Goal: Check status: Check status

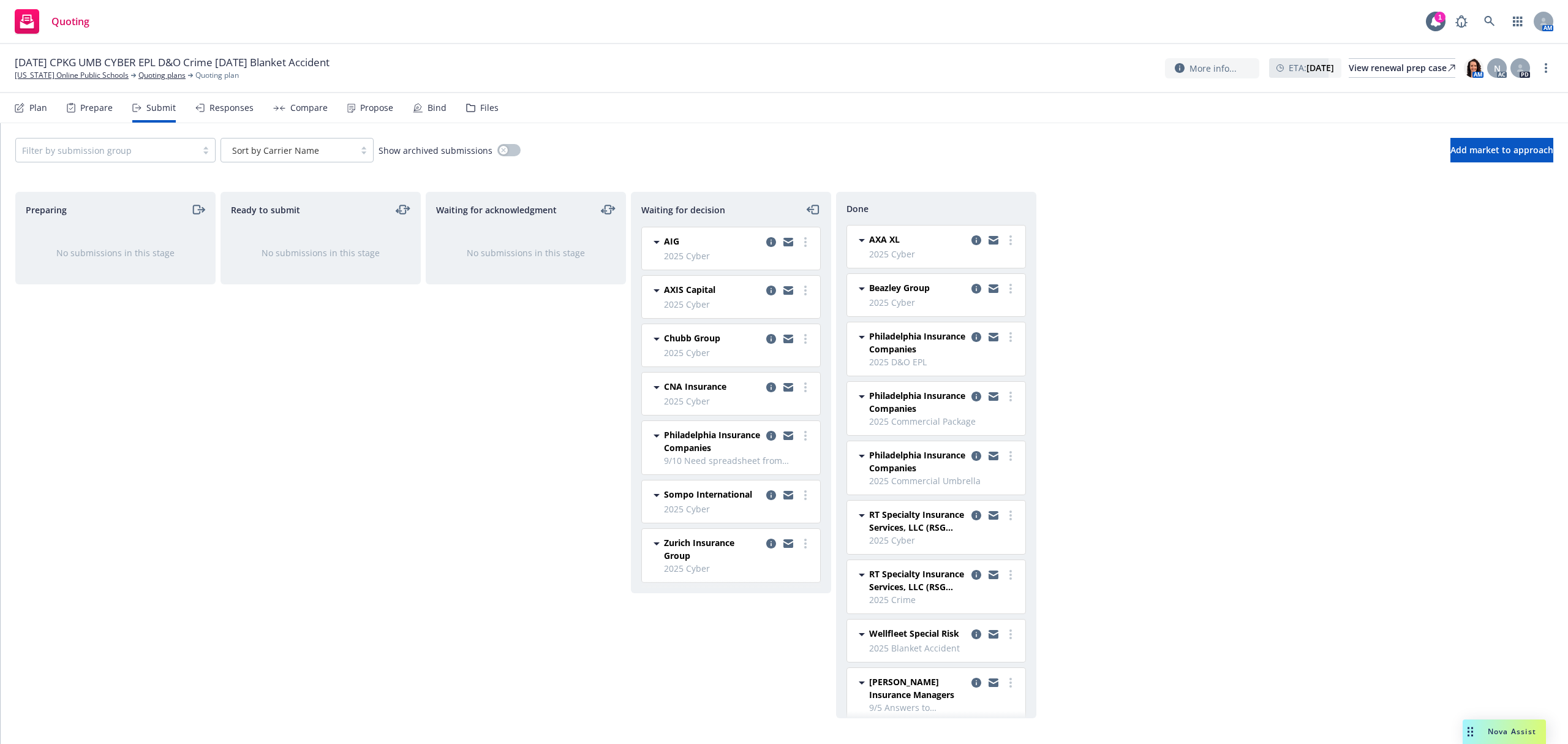
click at [143, 150] on div at bounding box center [106, 150] width 169 height 15
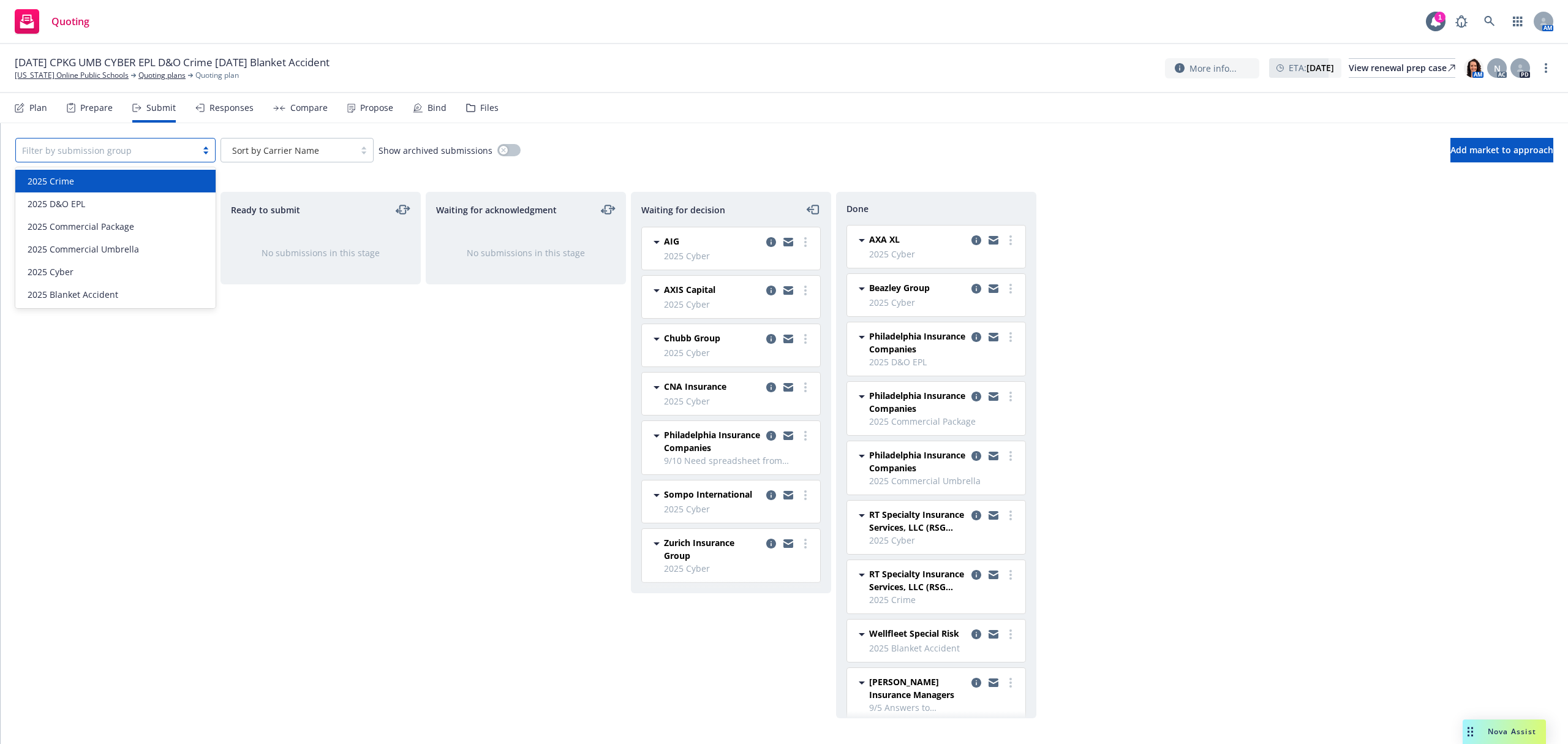
click at [119, 187] on div "2025 Crime" at bounding box center [115, 181] width 200 height 23
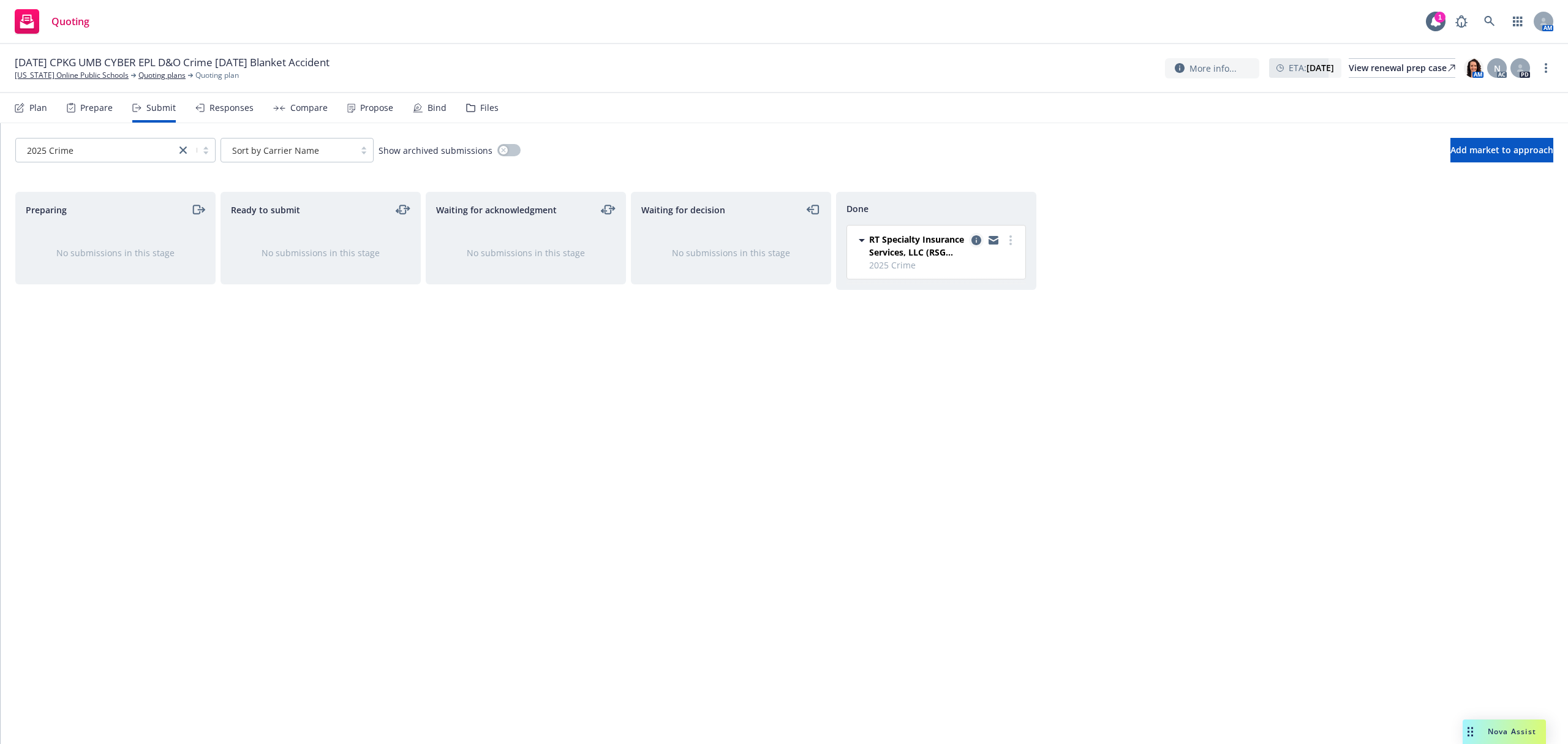
click at [974, 246] on link "copy logging email" at bounding box center [976, 240] width 15 height 15
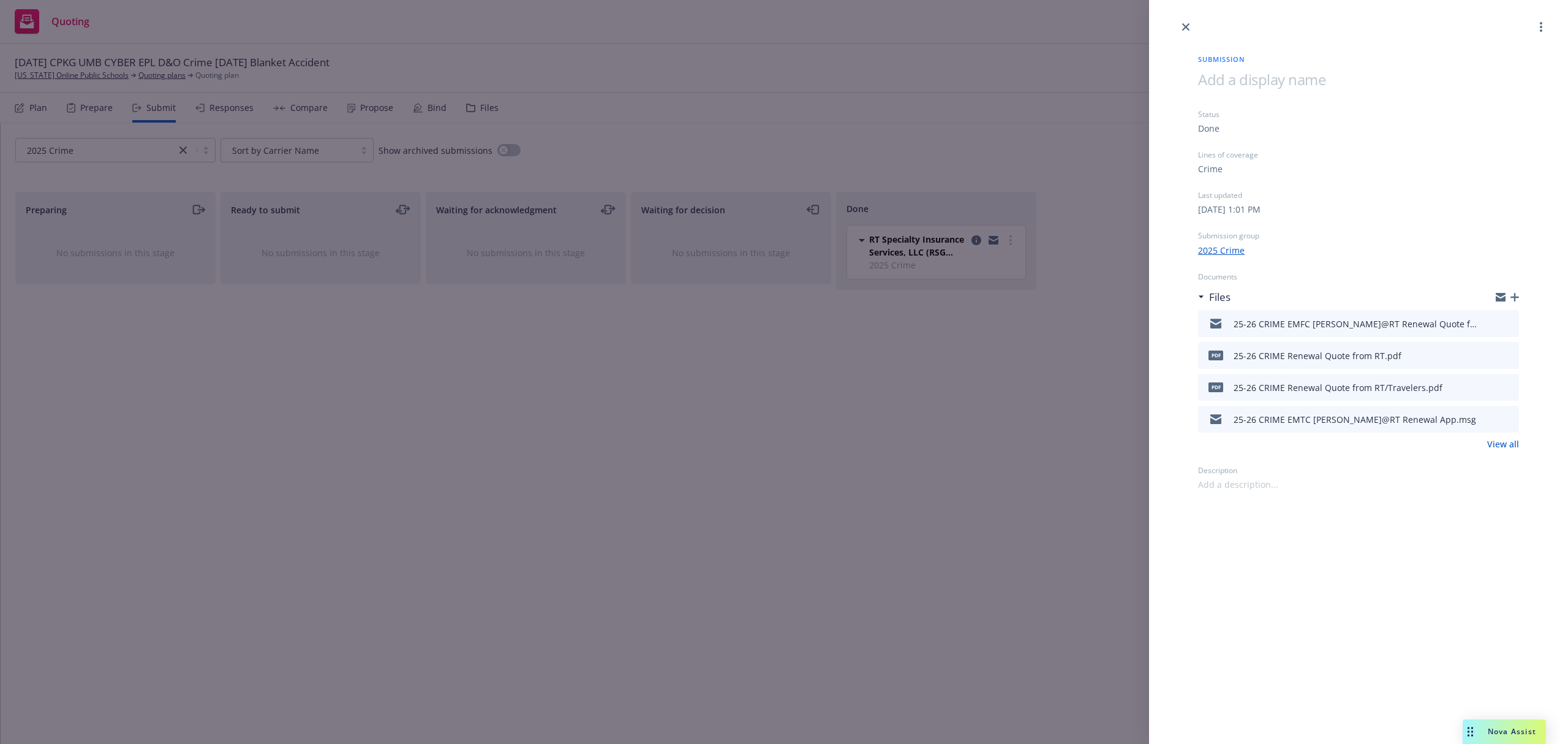
drag, startPoint x: 160, startPoint y: 145, endPoint x: 150, endPoint y: 145, distance: 10.0
click at [153, 145] on div "Submission Status Done Lines of coverage Crime Last updated [DATE] 1:01 PM Subm…" at bounding box center [784, 372] width 1568 height 744
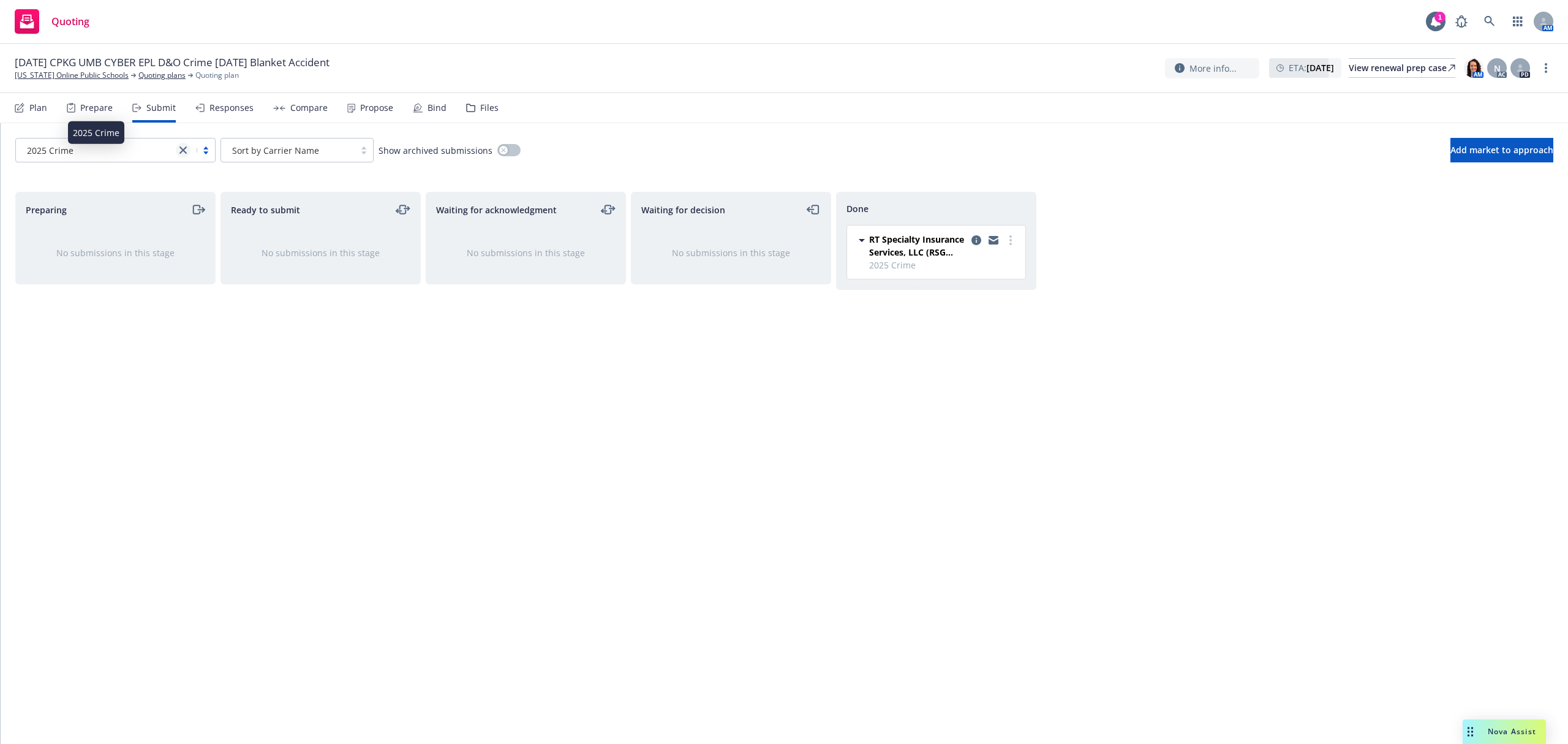
click at [185, 148] on icon "close" at bounding box center [184, 150] width 7 height 7
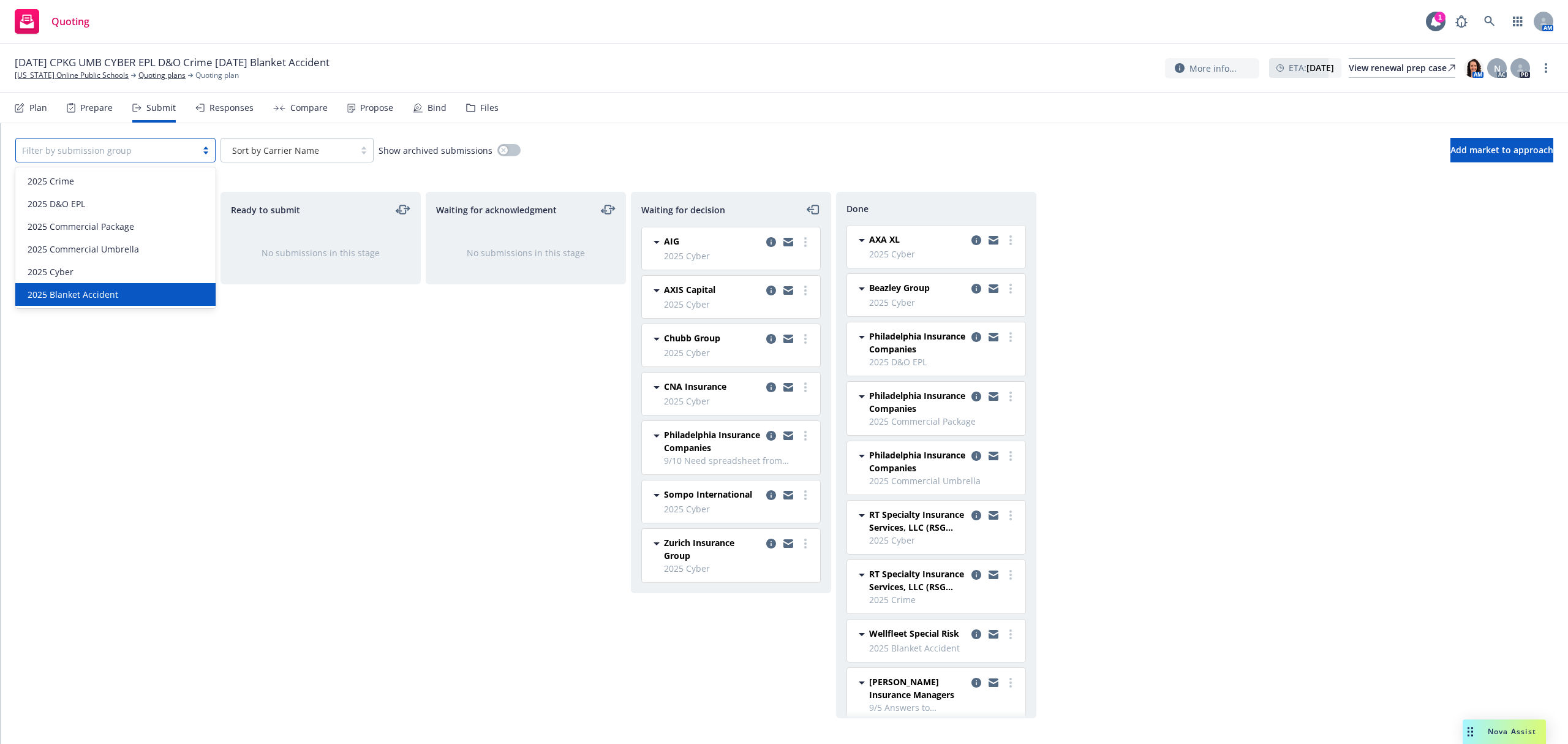
click at [149, 295] on div "2025 Blanket Accident" at bounding box center [115, 294] width 186 height 13
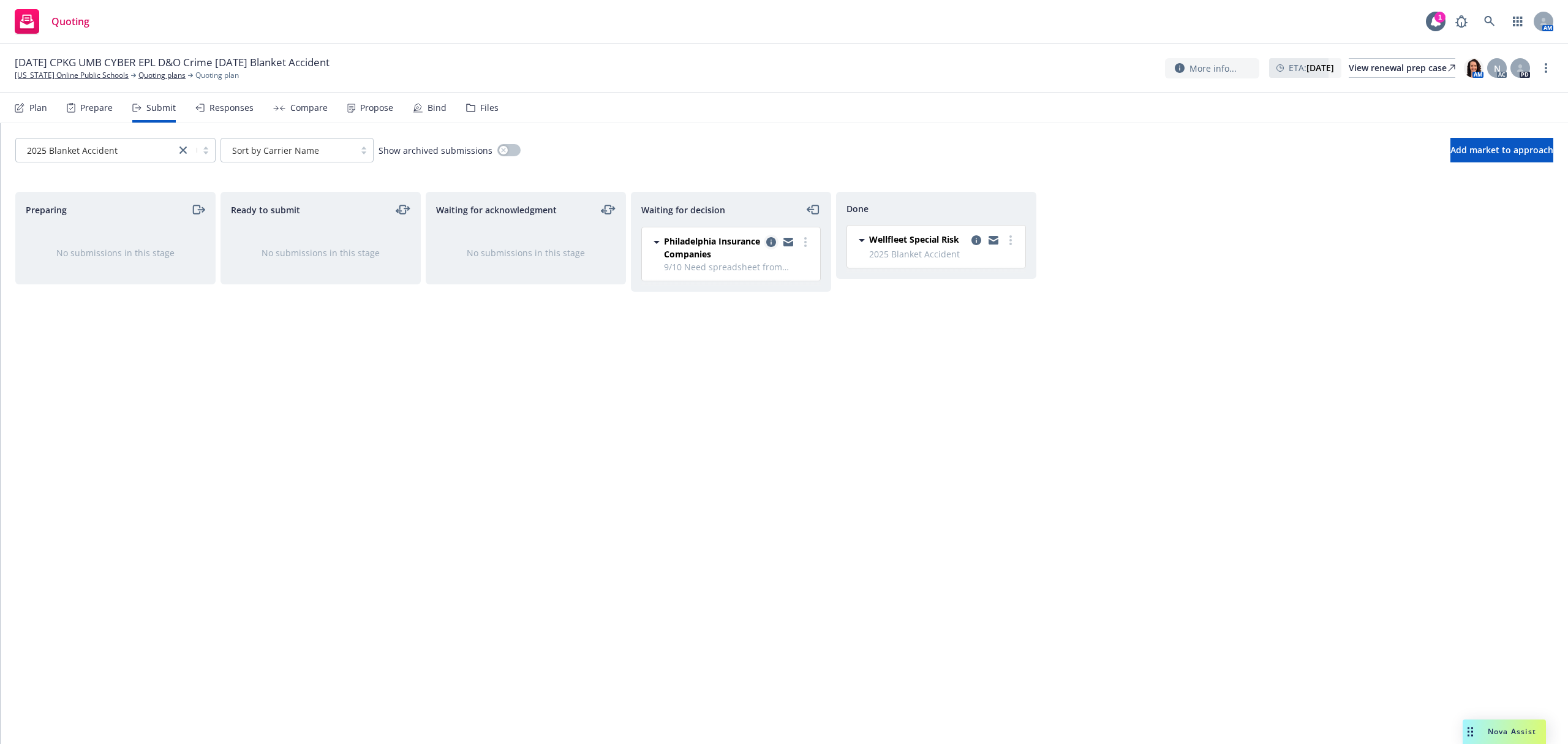
click at [772, 244] on icon "copy logging email" at bounding box center [771, 242] width 10 height 10
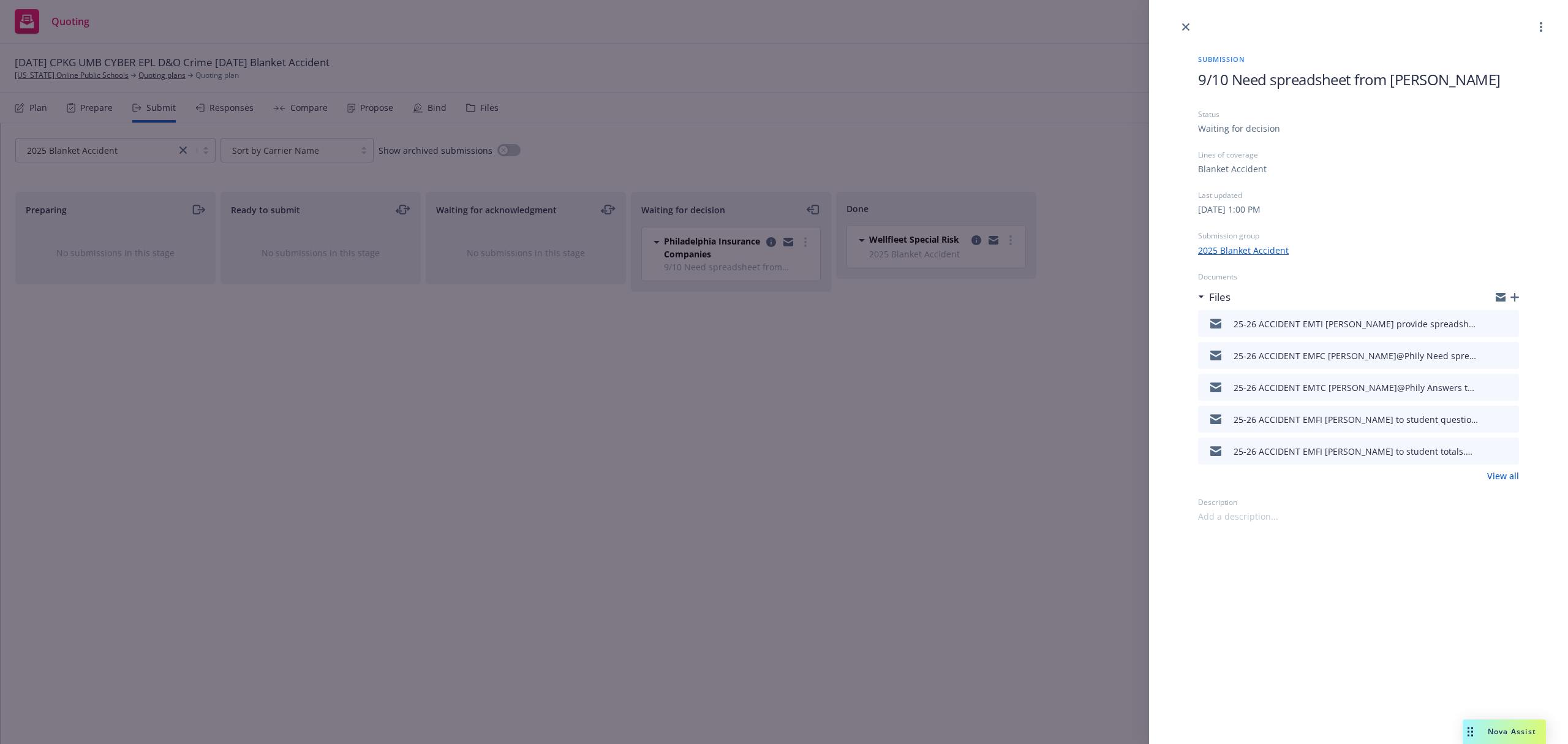
click at [1502, 353] on div at bounding box center [1499, 355] width 30 height 15
click at [1510, 353] on icon "preview file" at bounding box center [1508, 354] width 11 height 8
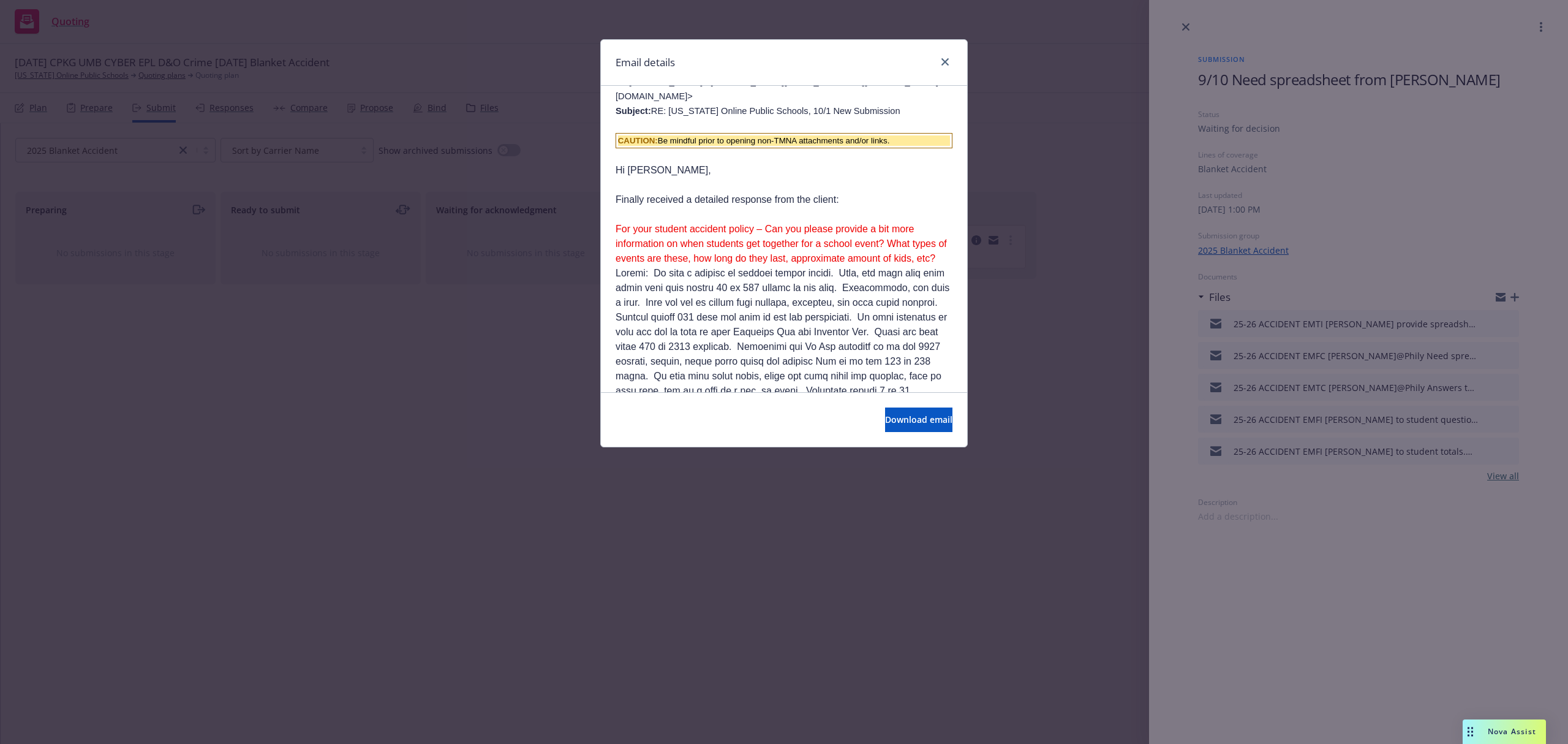
scroll to position [490, 0]
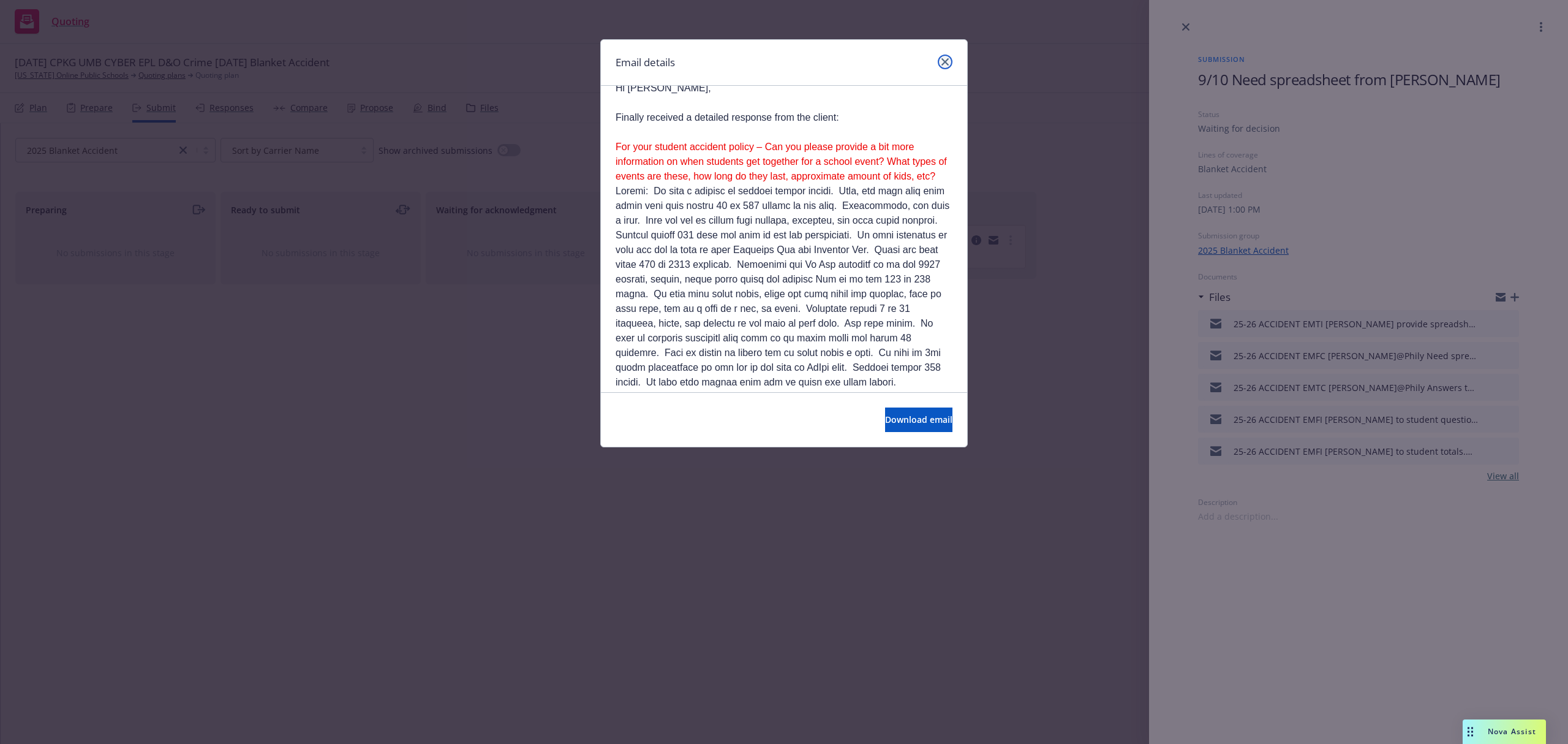
click at [941, 59] on icon "close" at bounding box center [945, 62] width 7 height 7
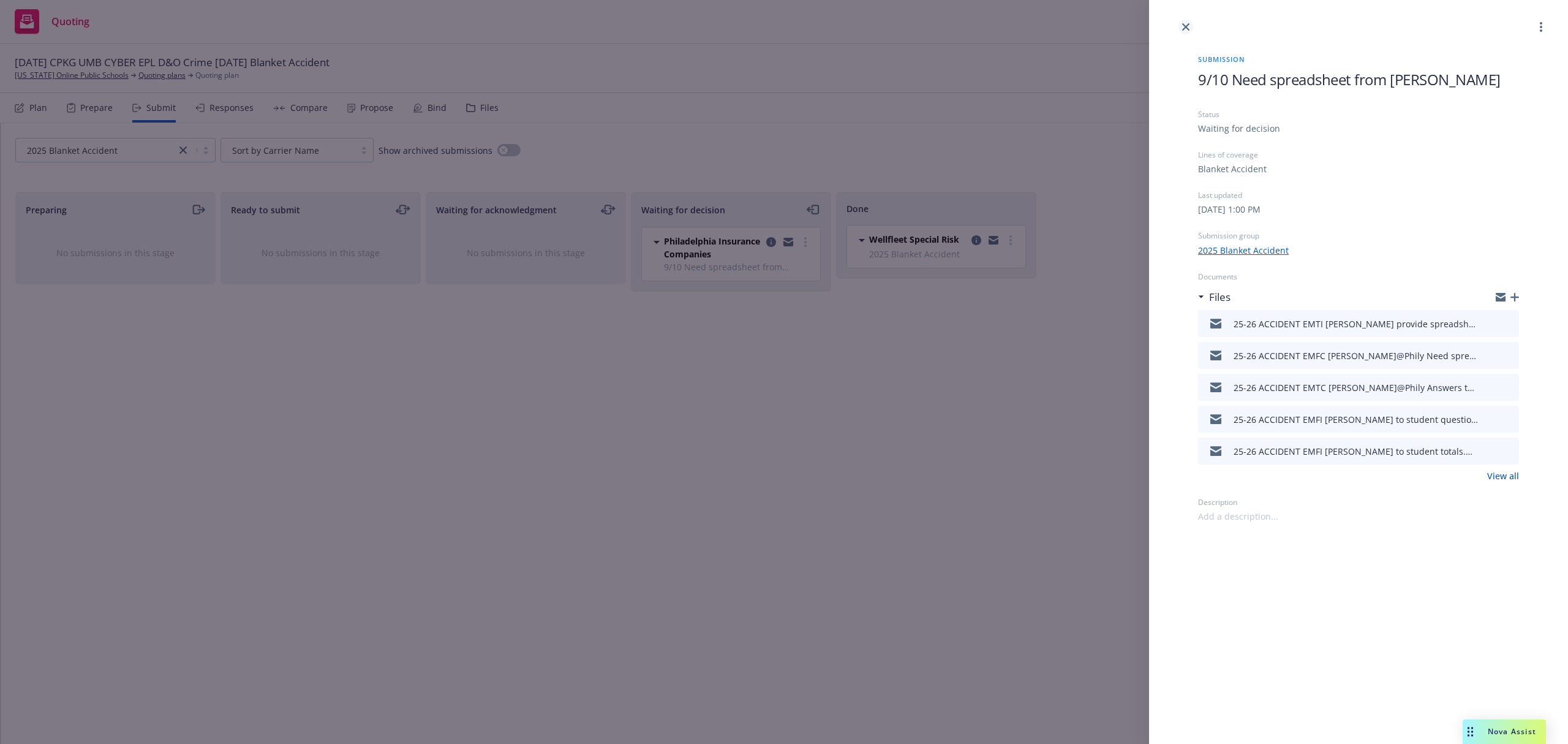
click at [1189, 29] on icon "close" at bounding box center [1186, 27] width 7 height 7
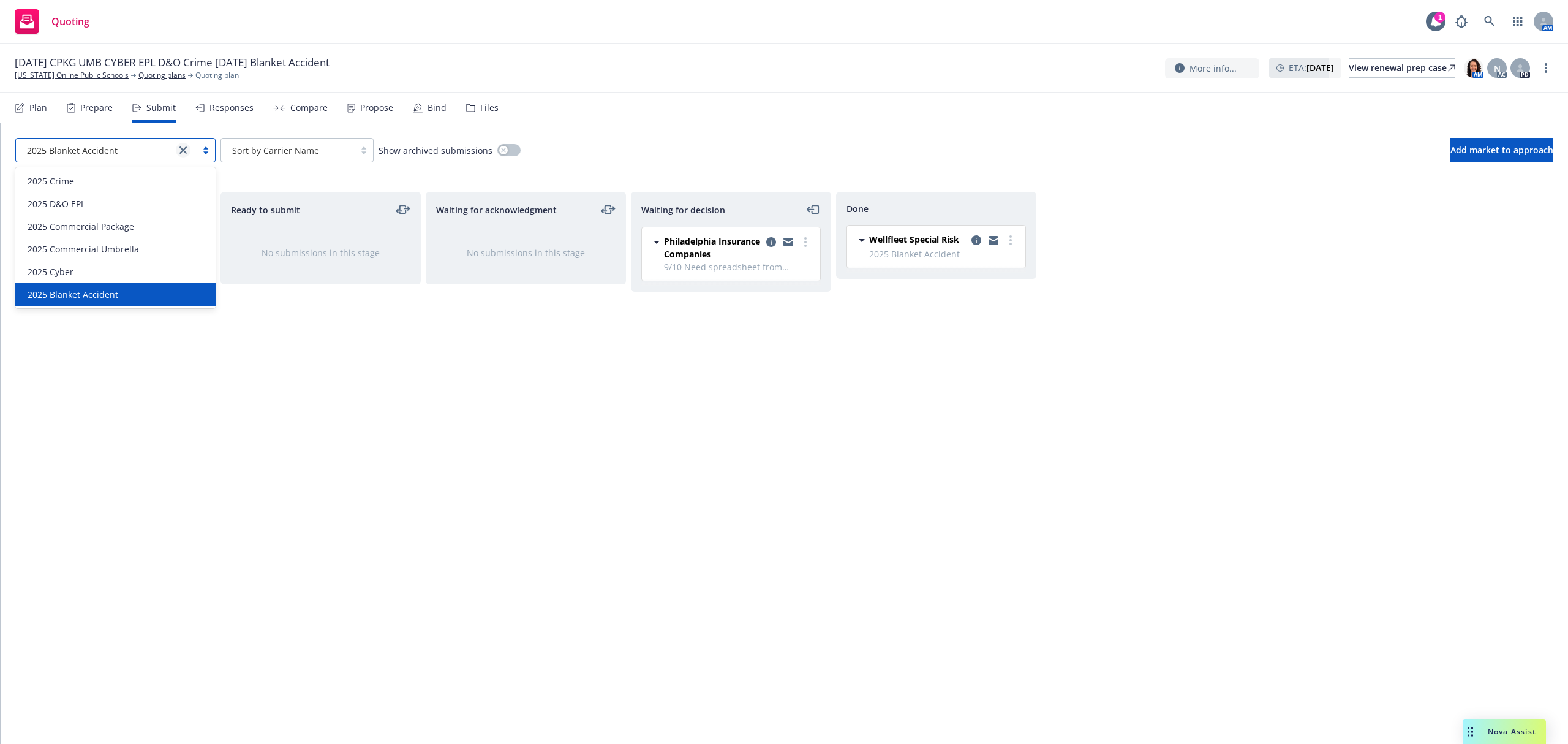
click at [180, 150] on icon "close" at bounding box center [184, 150] width 7 height 7
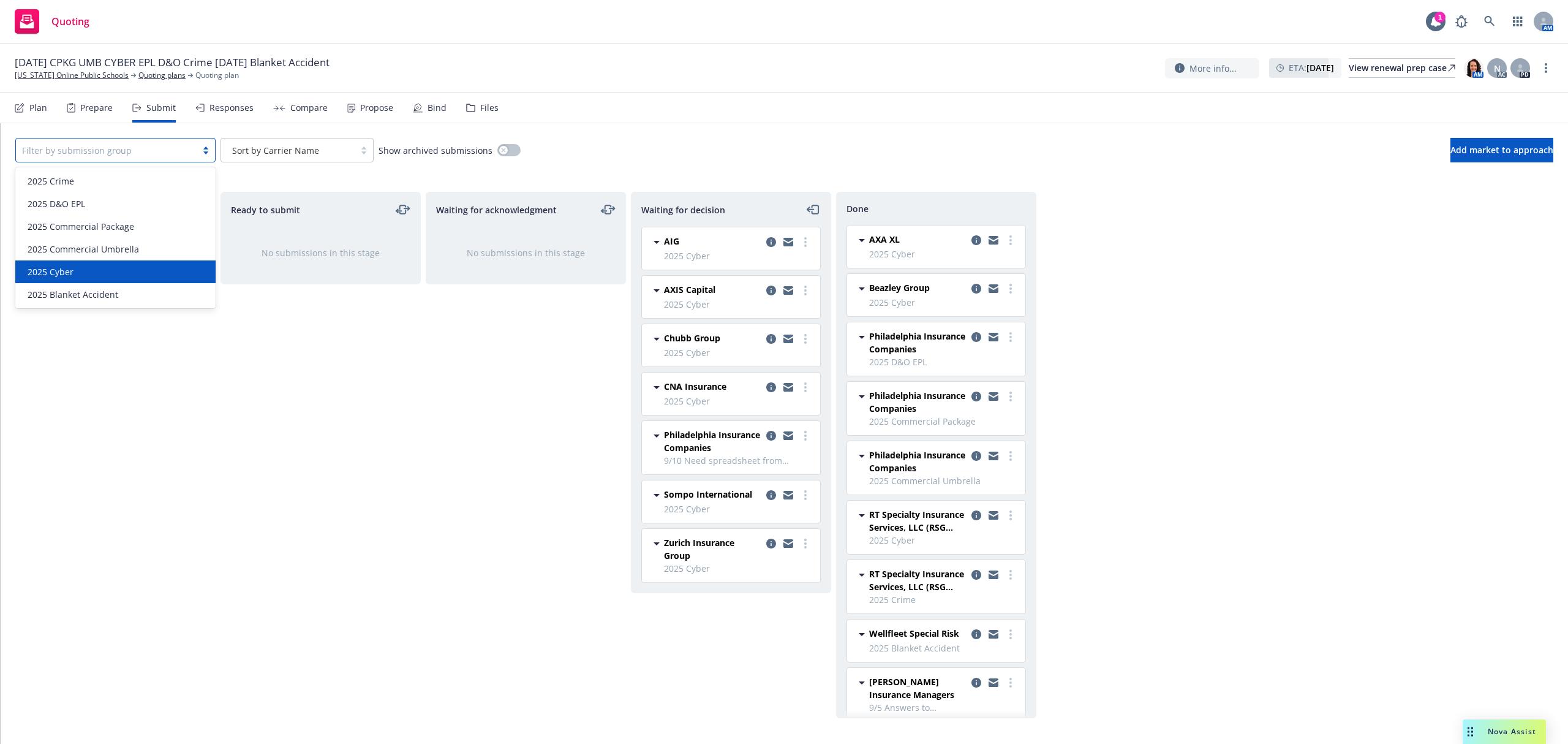
click at [128, 278] on div "2025 Cyber" at bounding box center [115, 271] width 200 height 23
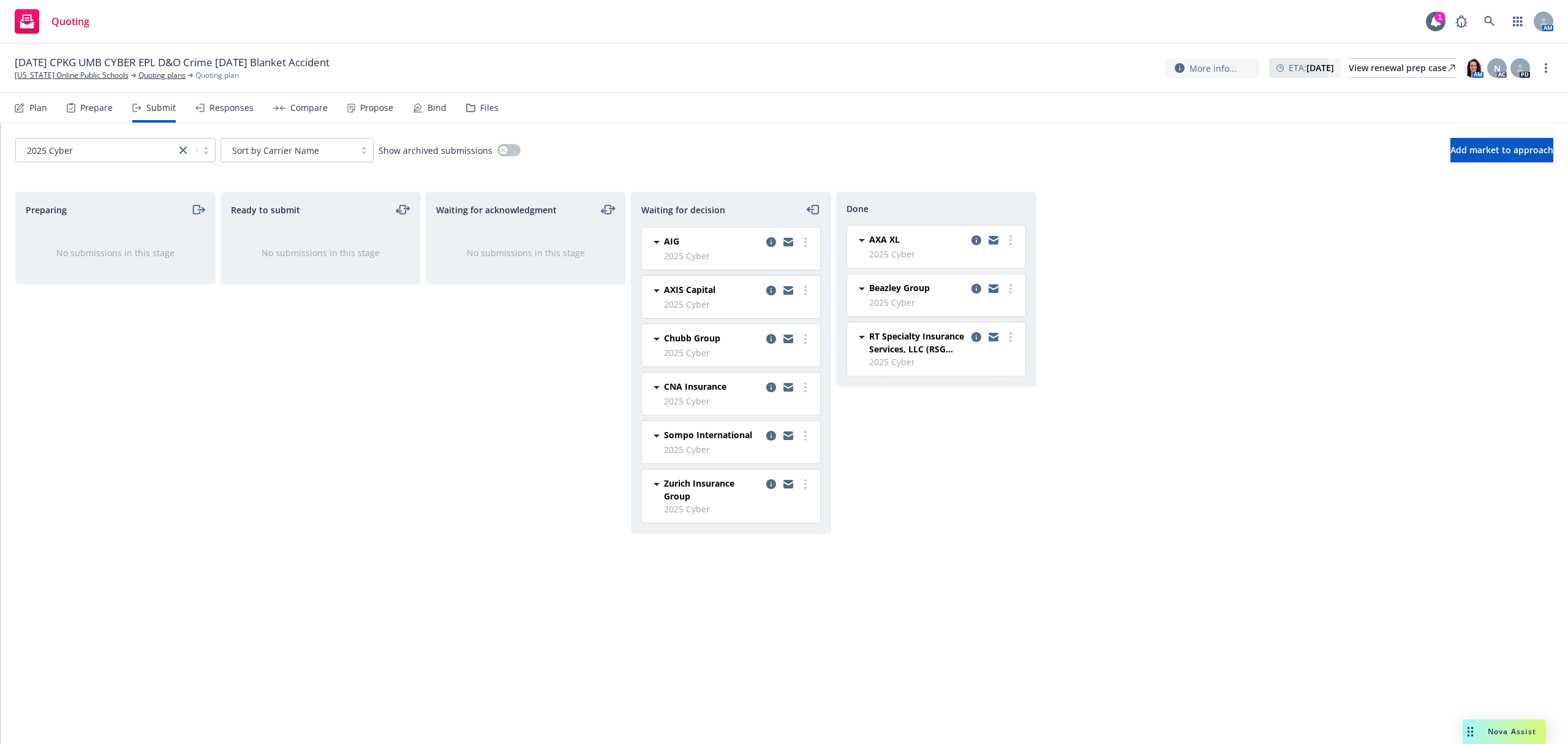
click at [976, 343] on link "copy logging email" at bounding box center [976, 337] width 15 height 15
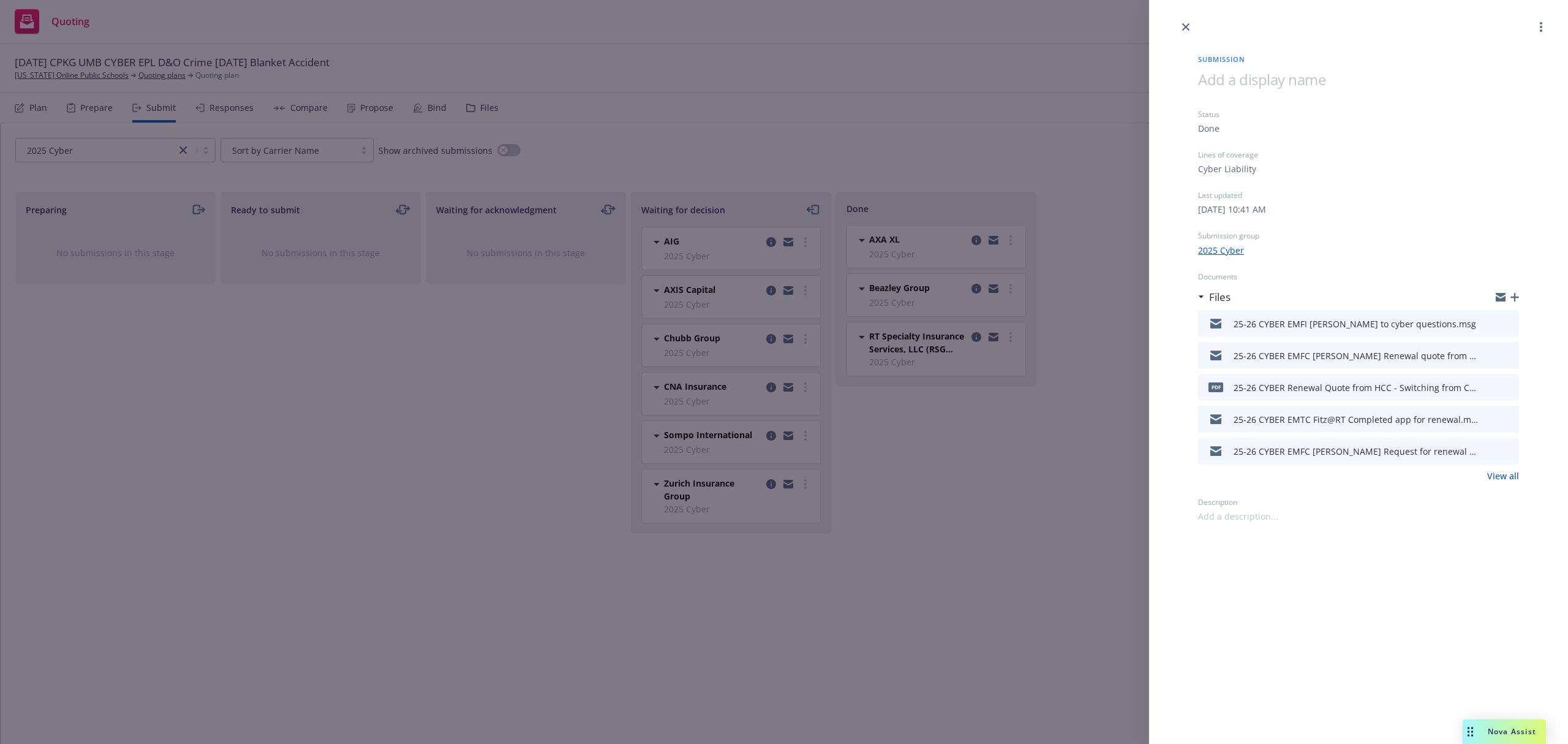
click at [968, 293] on div "Submission Status Done Lines of coverage Cyber Liability Last updated [DATE] 10…" at bounding box center [784, 372] width 1568 height 744
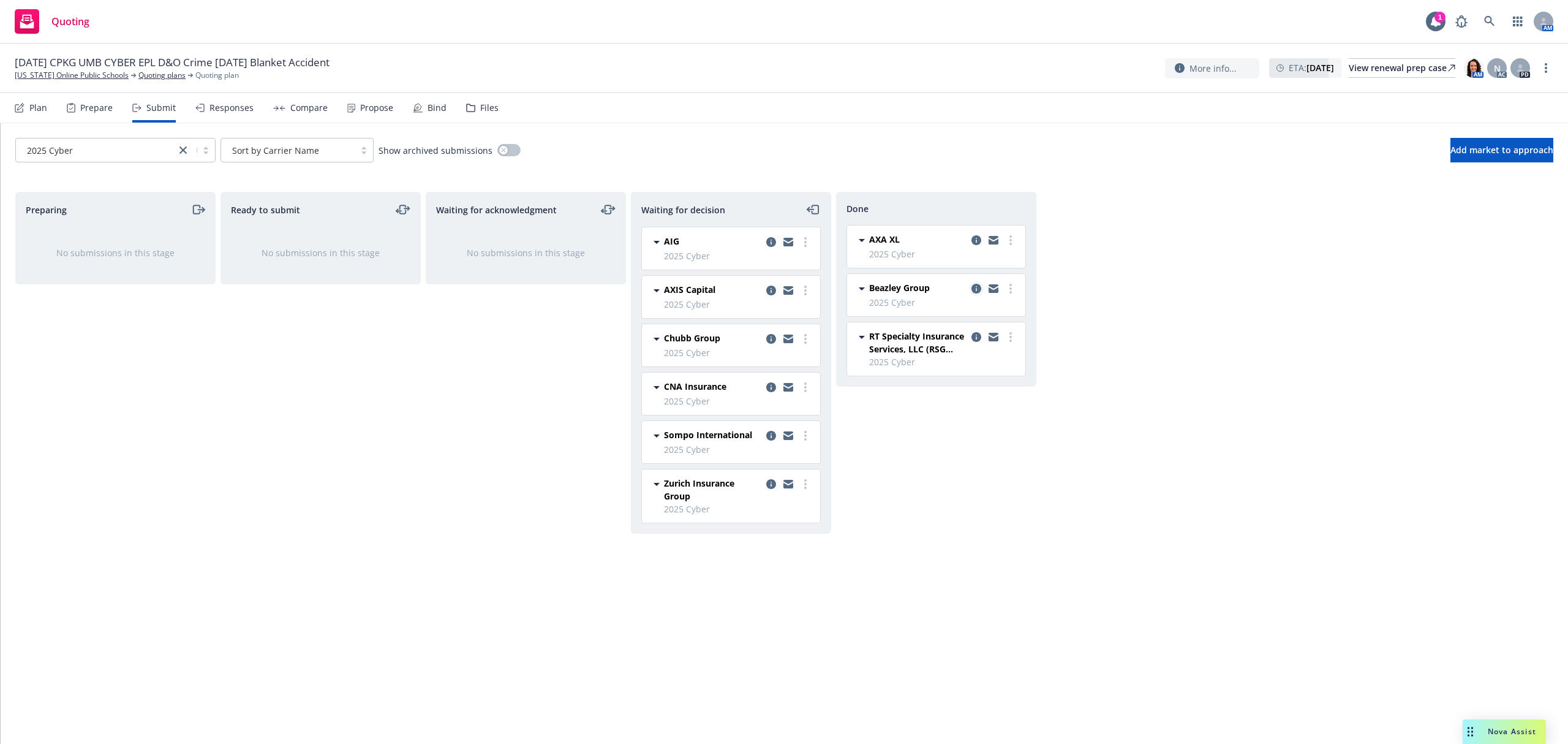
click at [976, 293] on icon "copy logging email" at bounding box center [976, 288] width 10 height 10
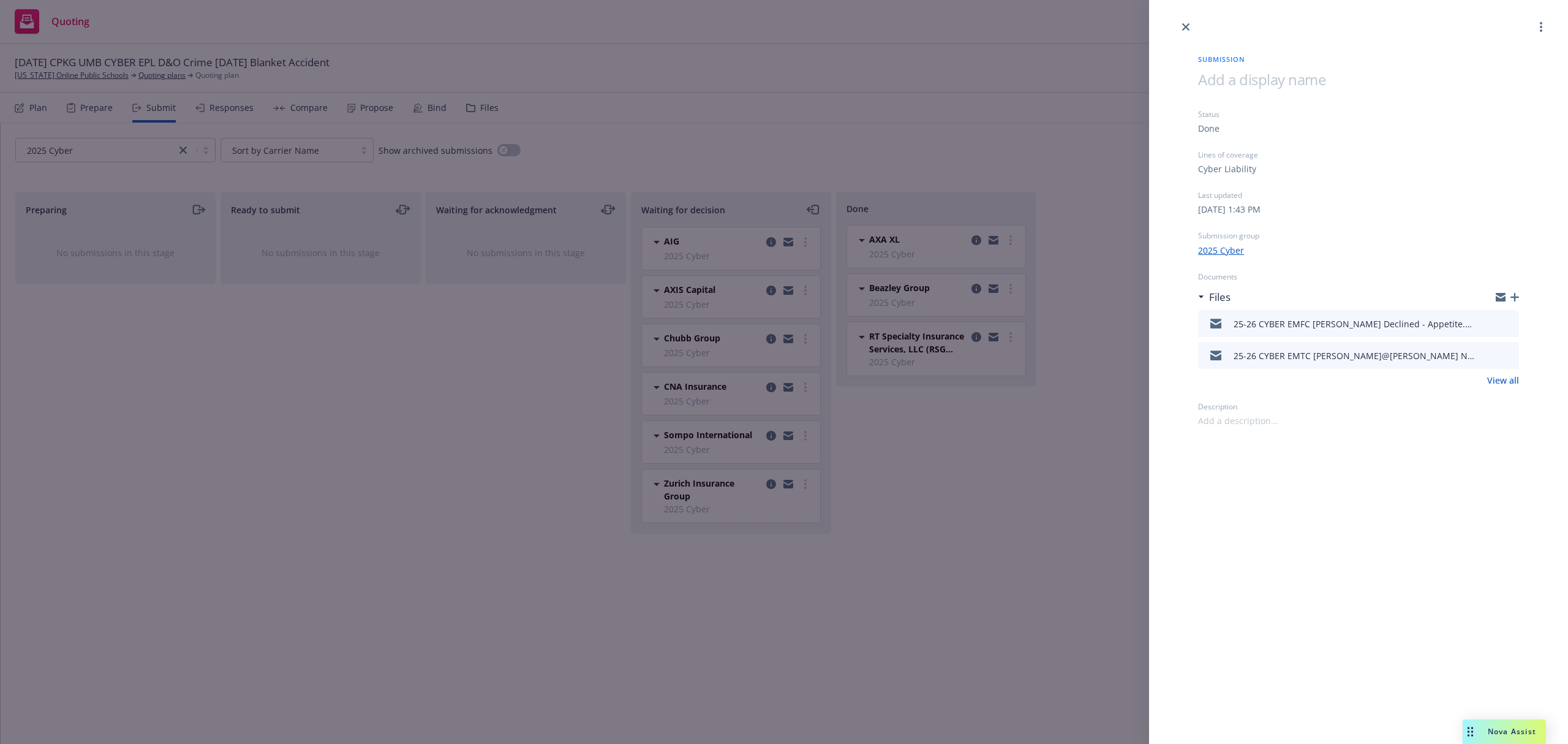
click at [947, 253] on div "Submission Status Done Lines of coverage Cyber Liability Last updated [DATE] 1:…" at bounding box center [784, 372] width 1568 height 744
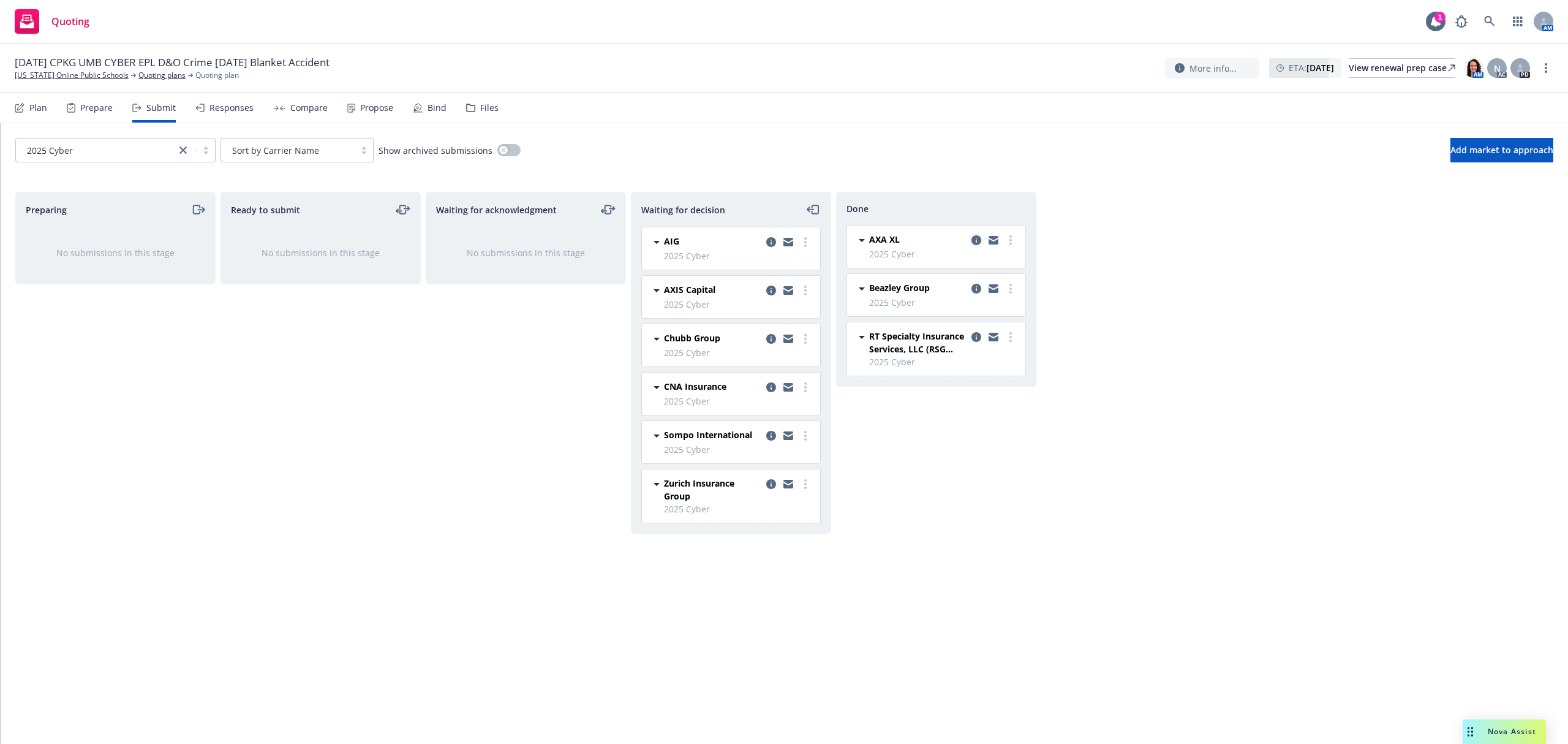
click at [976, 240] on icon "copy logging email" at bounding box center [976, 240] width 10 height 10
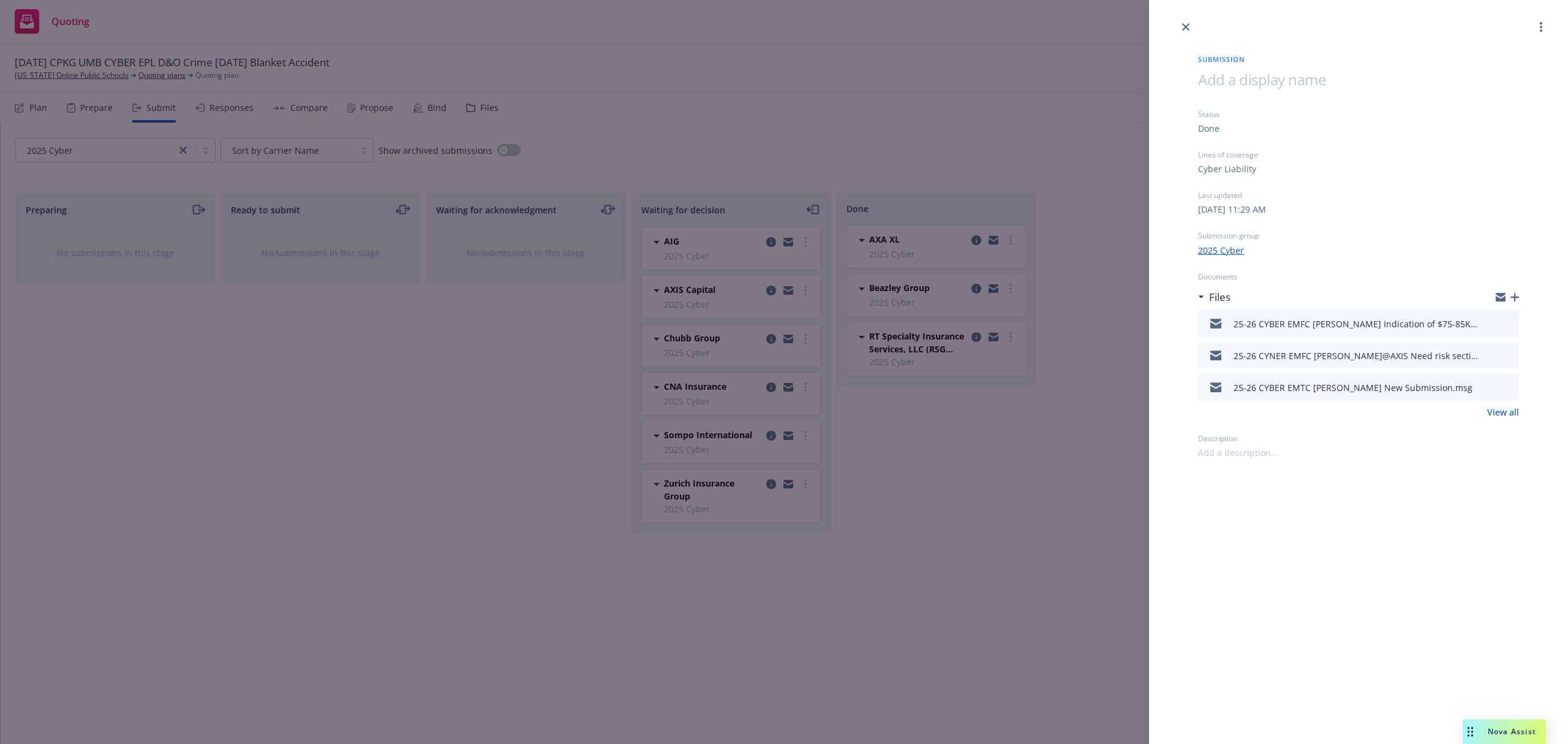
click at [944, 341] on div "Submission Status Done Lines of coverage Cyber Liability Last updated [DATE] 11…" at bounding box center [784, 372] width 1568 height 744
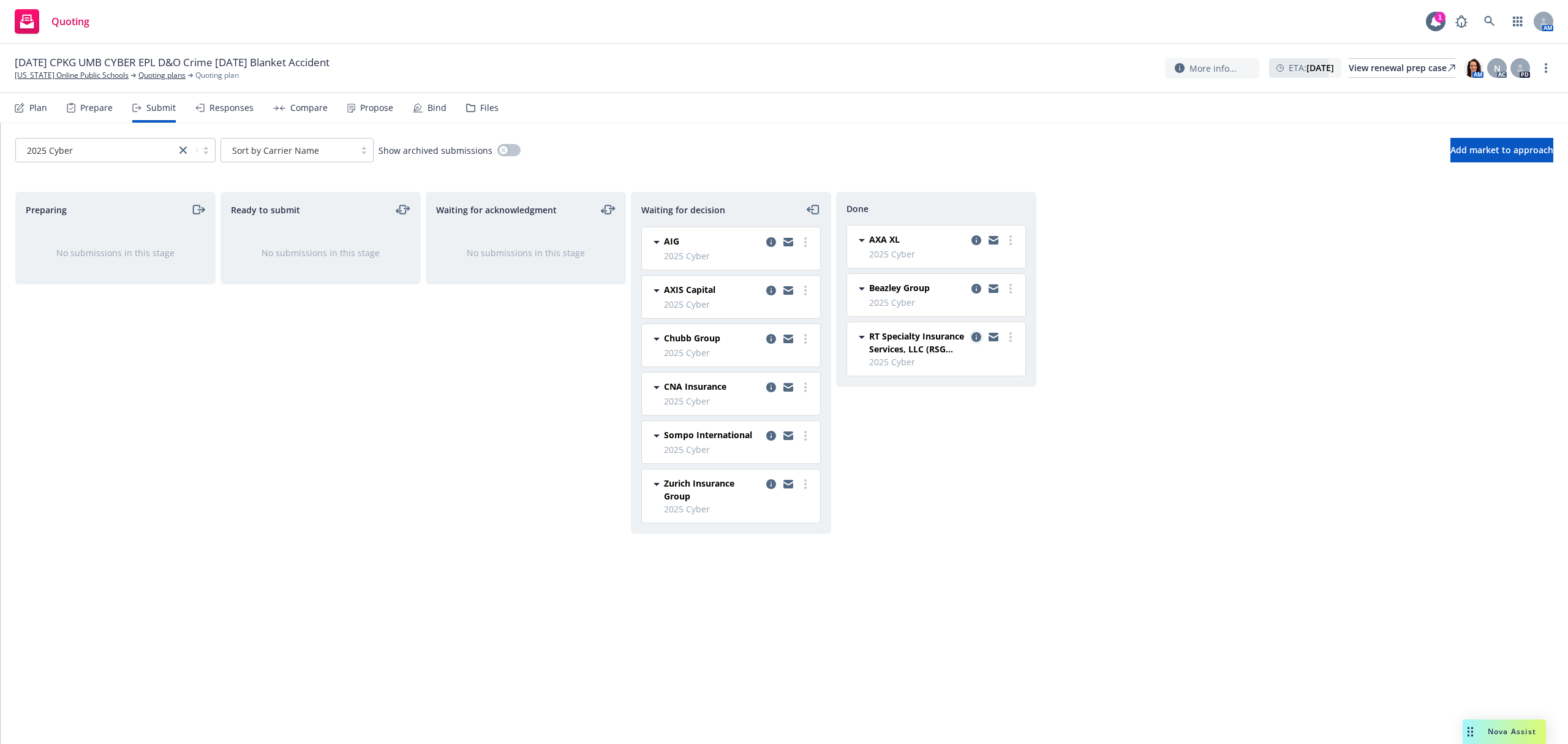
click at [974, 340] on icon "copy logging email" at bounding box center [976, 337] width 10 height 10
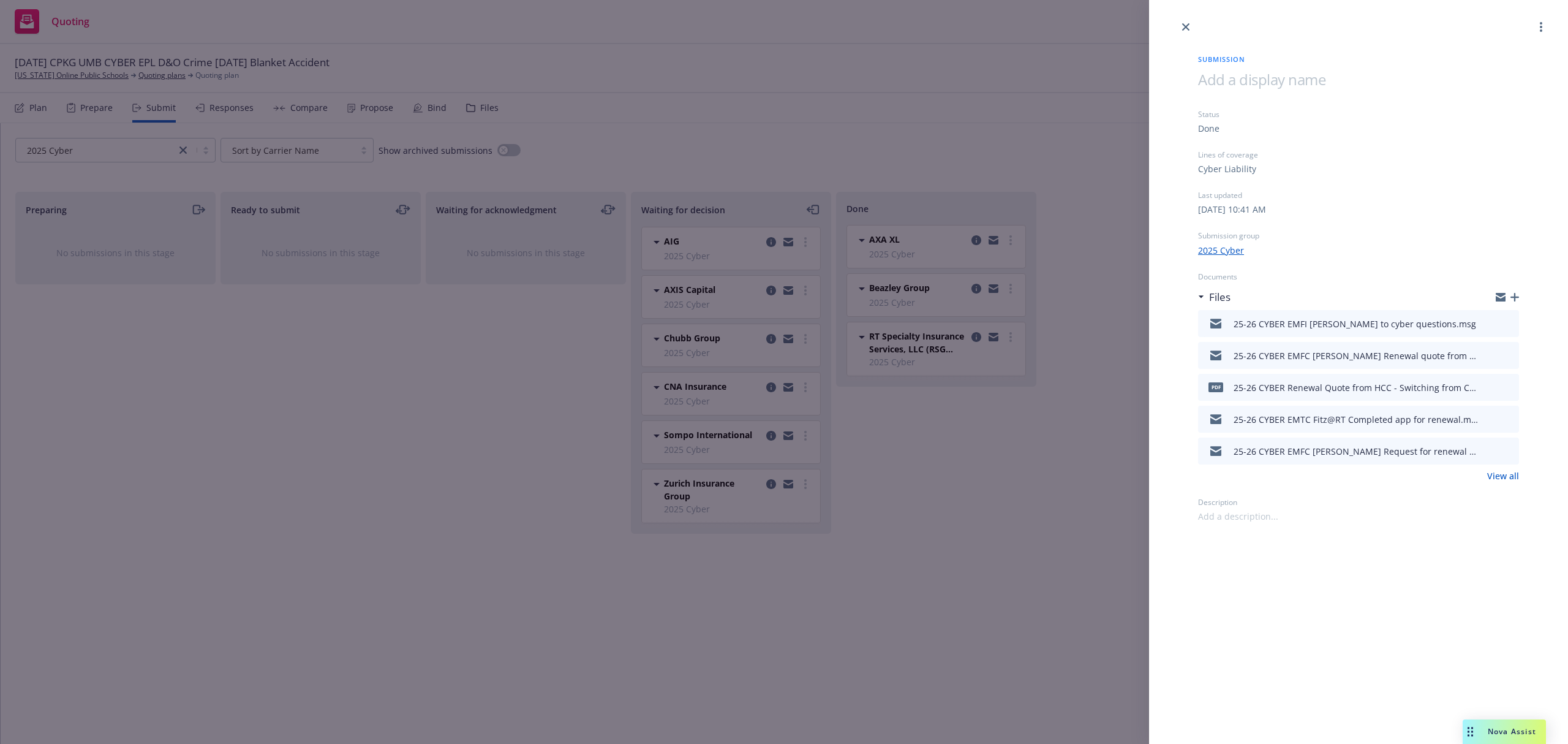
click at [1507, 389] on icon "preview file" at bounding box center [1508, 386] width 11 height 8
click at [1192, 27] on link "close" at bounding box center [1186, 27] width 15 height 15
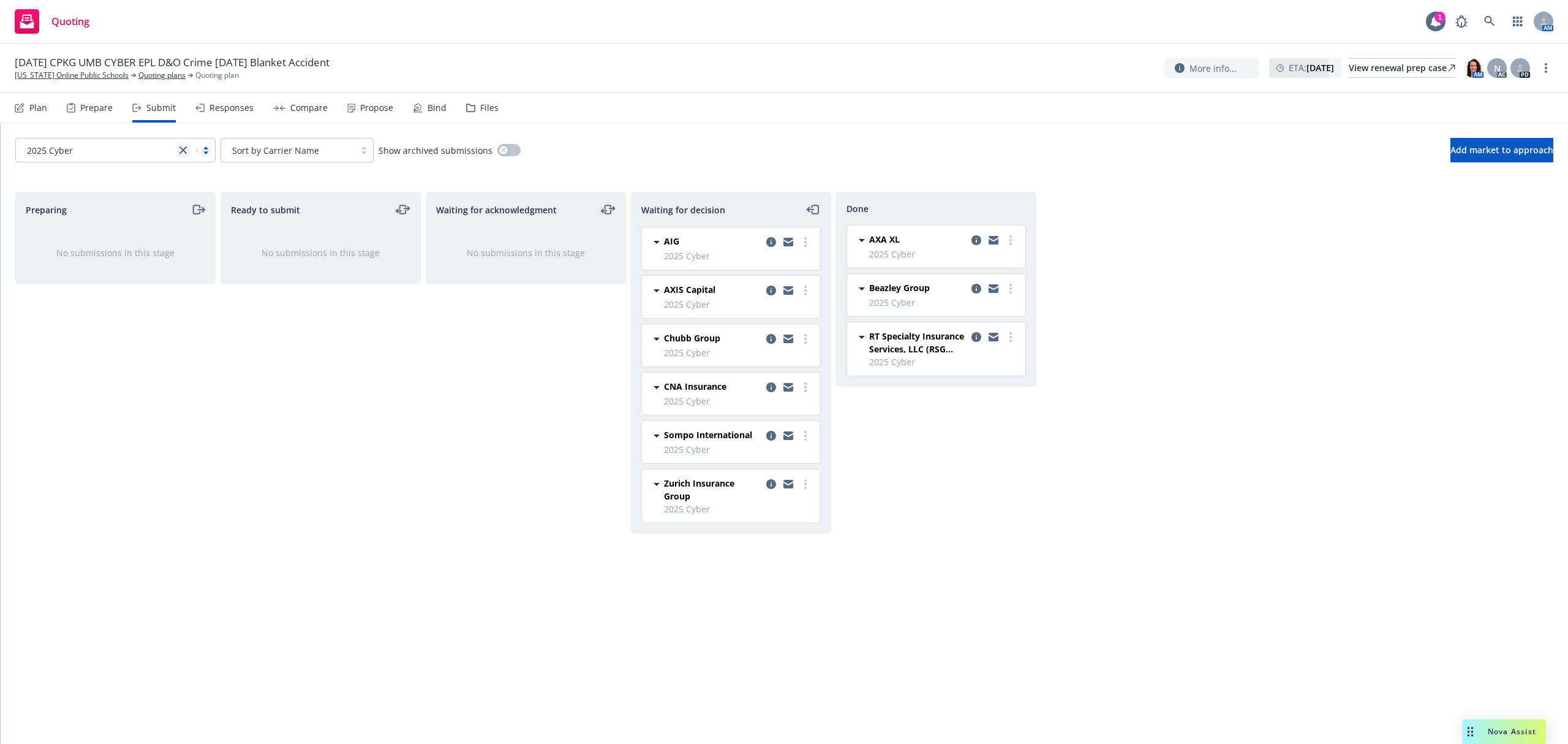
click at [180, 152] on icon "close" at bounding box center [184, 150] width 7 height 7
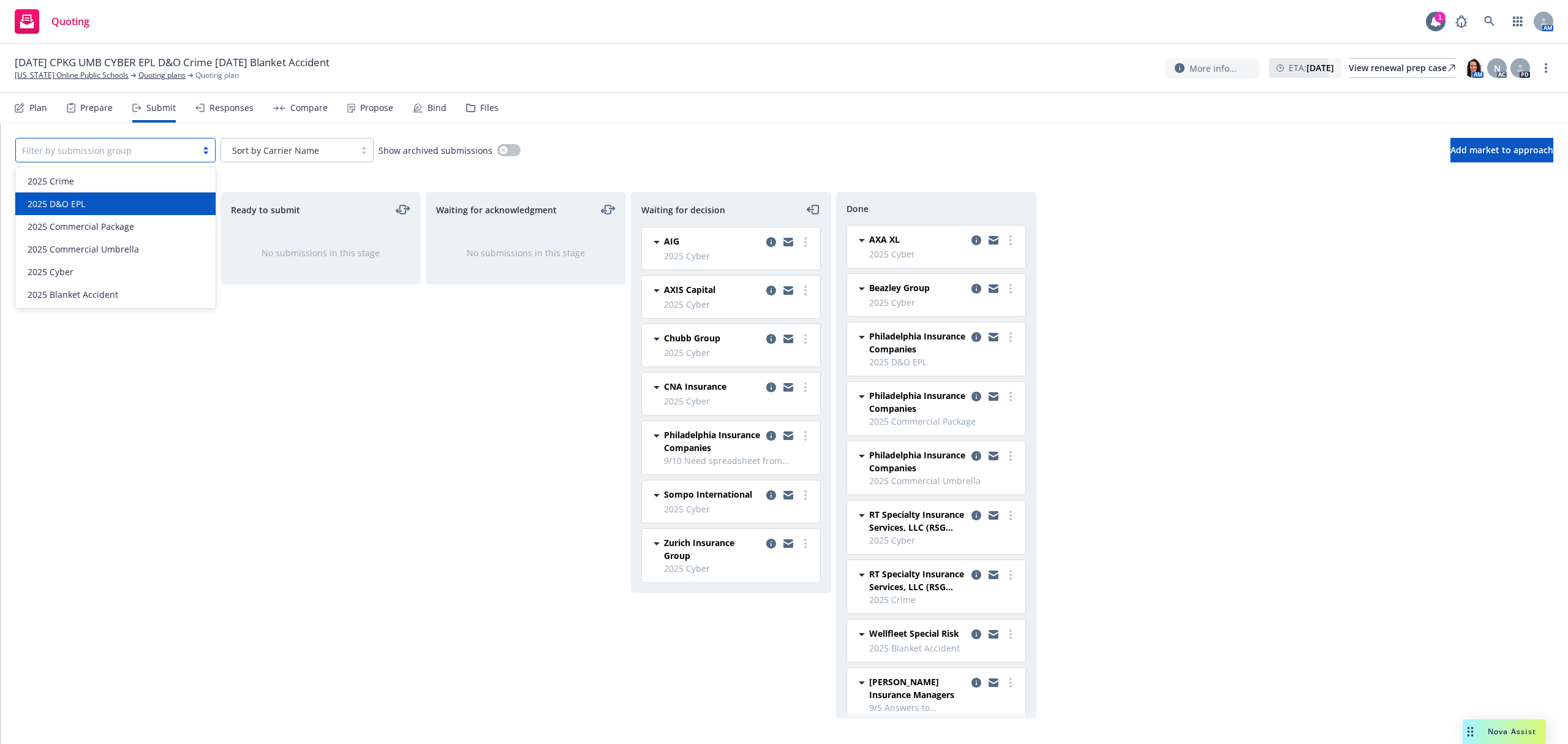
click at [118, 202] on div "2025 D&O EPL" at bounding box center [115, 204] width 186 height 13
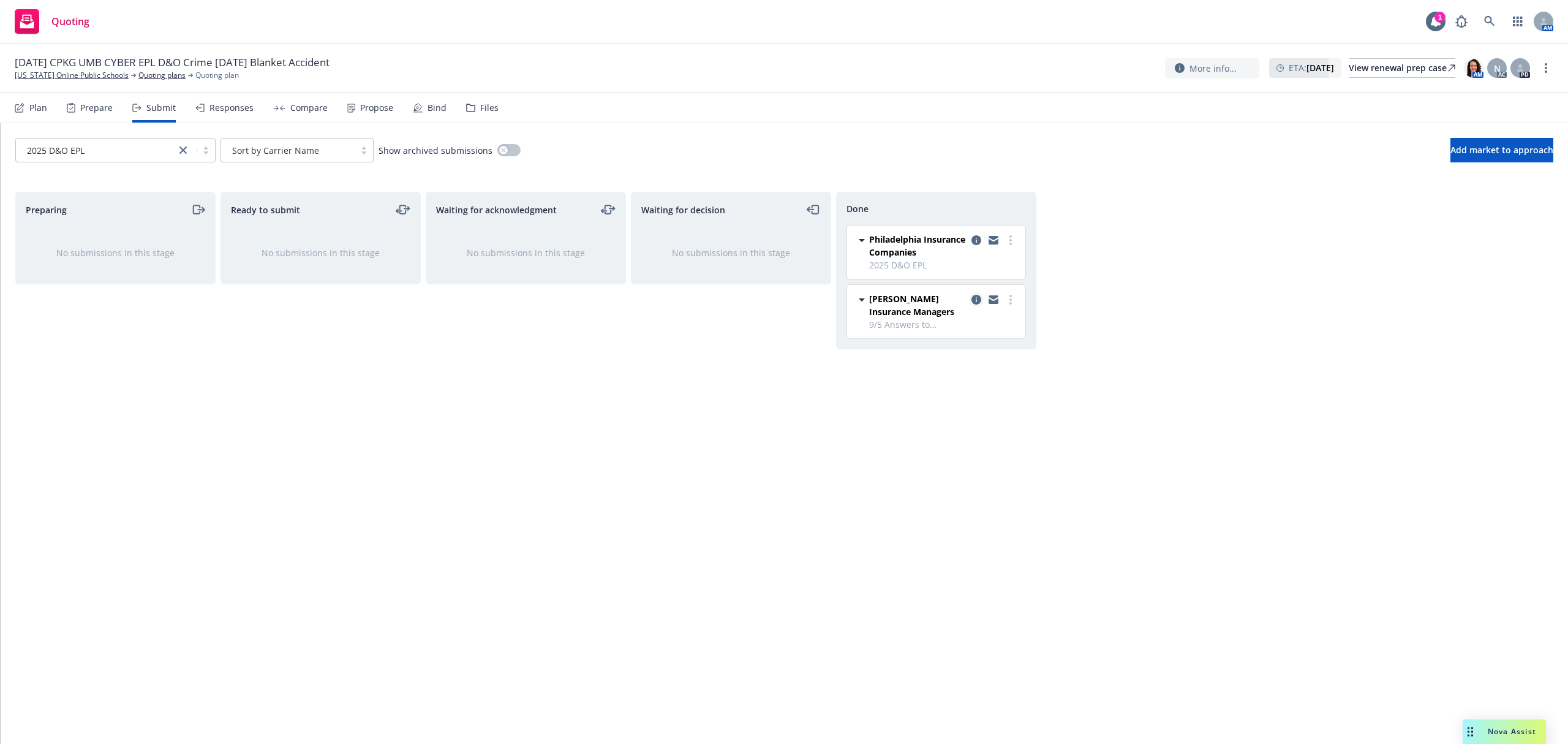
click at [976, 300] on icon "copy logging email" at bounding box center [976, 299] width 10 height 10
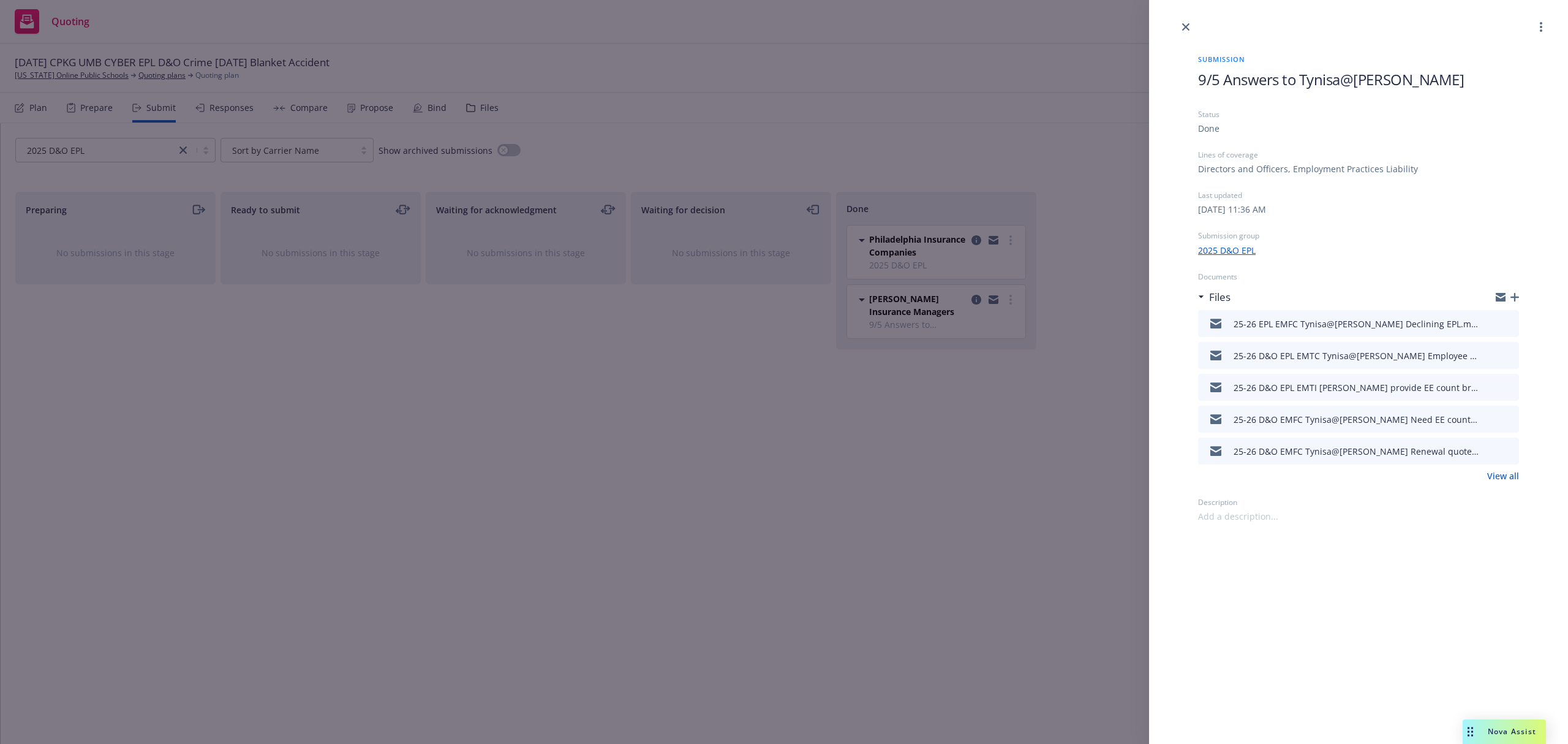
click at [1501, 475] on link "View all" at bounding box center [1503, 476] width 32 height 13
click at [85, 74] on div "Submission 9/5 Answers to Tynisa@[PERSON_NAME] Status Done Lines of coverage Di…" at bounding box center [784, 372] width 1568 height 744
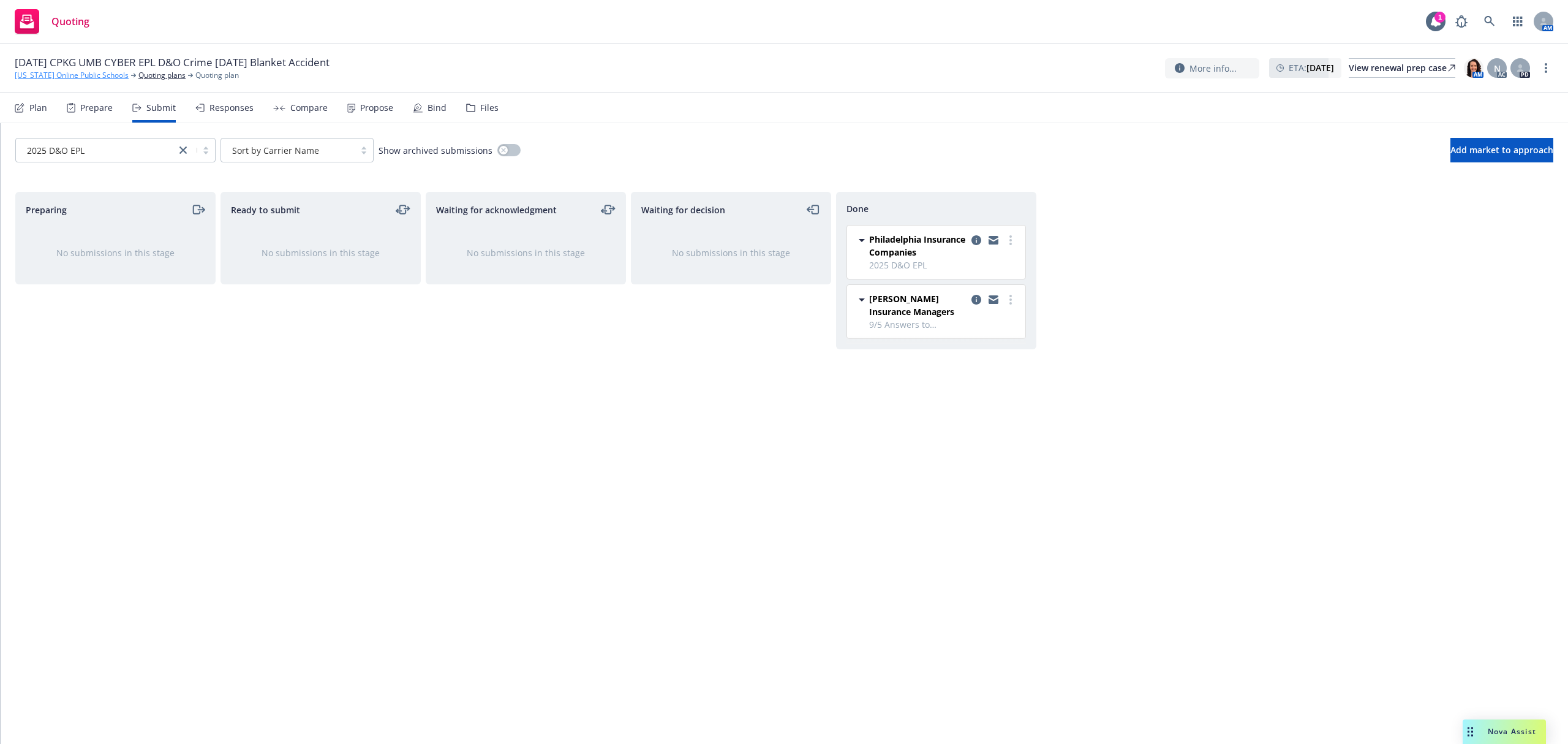
click at [82, 76] on link "[US_STATE] Online Public Schools" at bounding box center [71, 76] width 114 height 11
